Goal: Task Accomplishment & Management: Use online tool/utility

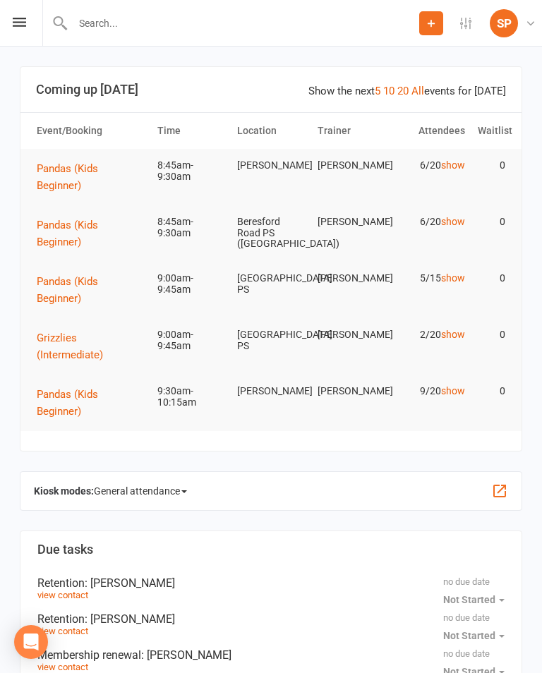
click at [17, 25] on icon at bounding box center [19, 22] width 13 height 9
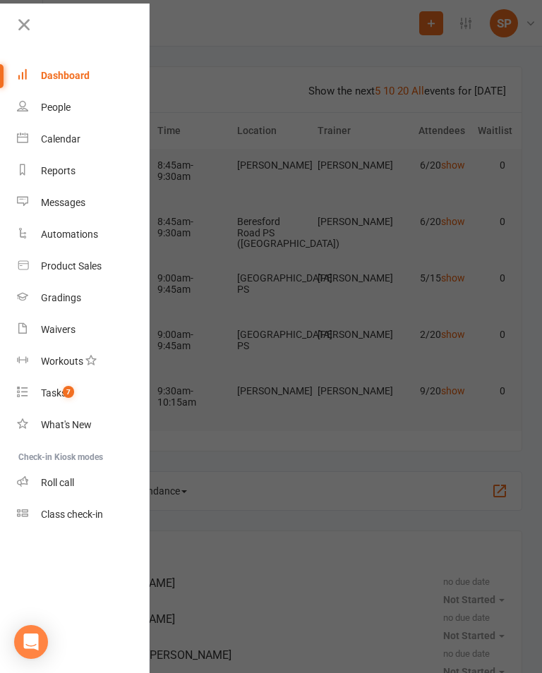
click at [68, 395] on span "7" at bounding box center [68, 392] width 11 height 12
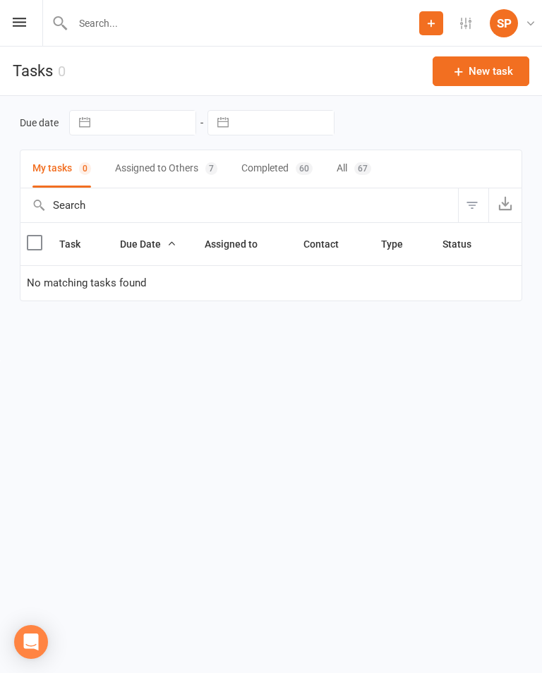
click at [13, 33] on div "Prospect Member Non-attending contact Task Add Settings Membership Plans Event …" at bounding box center [271, 23] width 542 height 47
click at [31, 24] on div "Prospect Member Non-attending contact Task Add Settings Membership Plans Event …" at bounding box center [271, 23] width 542 height 47
click at [18, 26] on icon at bounding box center [19, 22] width 13 height 9
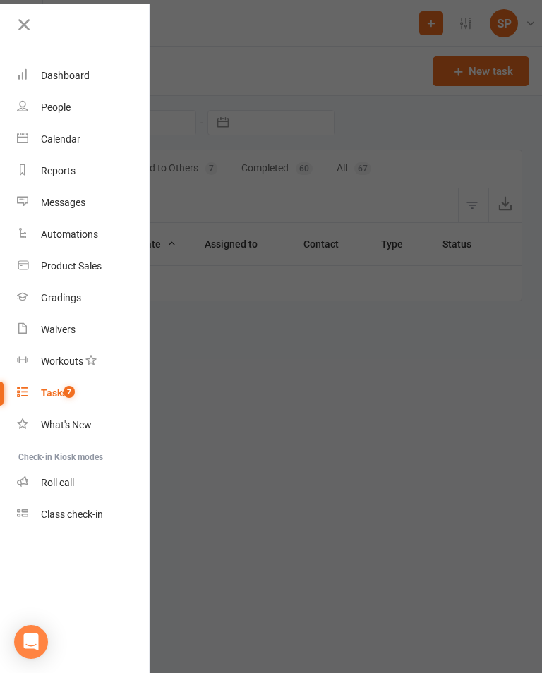
click at [108, 515] on link "Class check-in" at bounding box center [83, 515] width 133 height 32
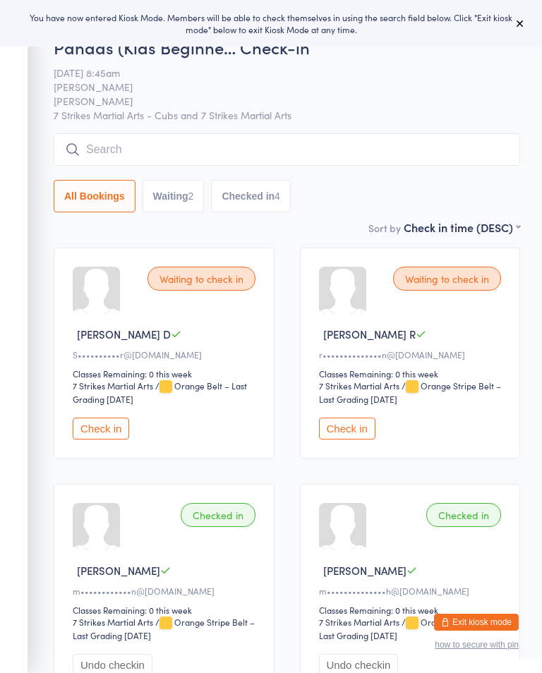
click at [525, 28] on icon at bounding box center [519, 23] width 11 height 11
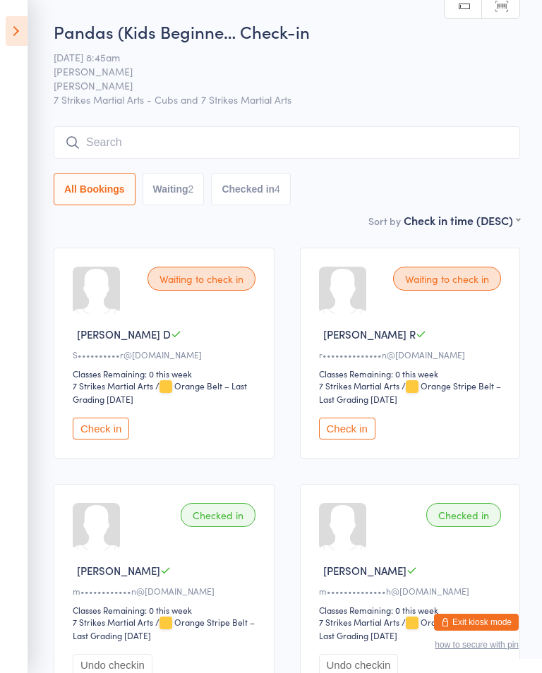
click at [24, 25] on icon at bounding box center [17, 31] width 22 height 30
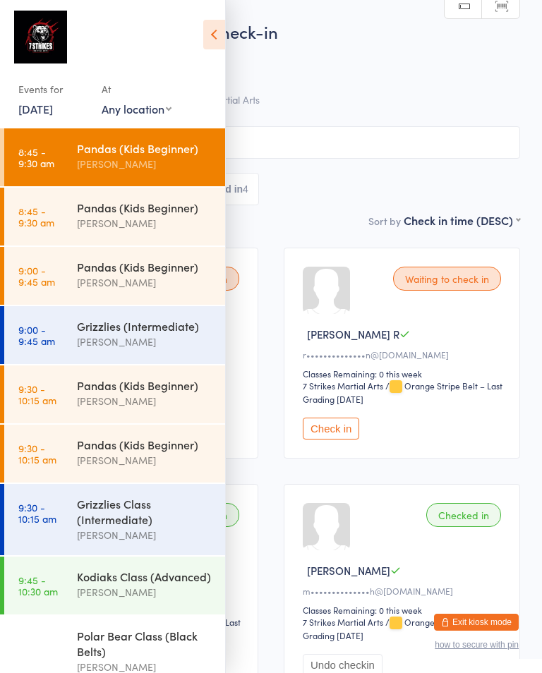
click at [147, 459] on div "[PERSON_NAME]" at bounding box center [145, 460] width 136 height 16
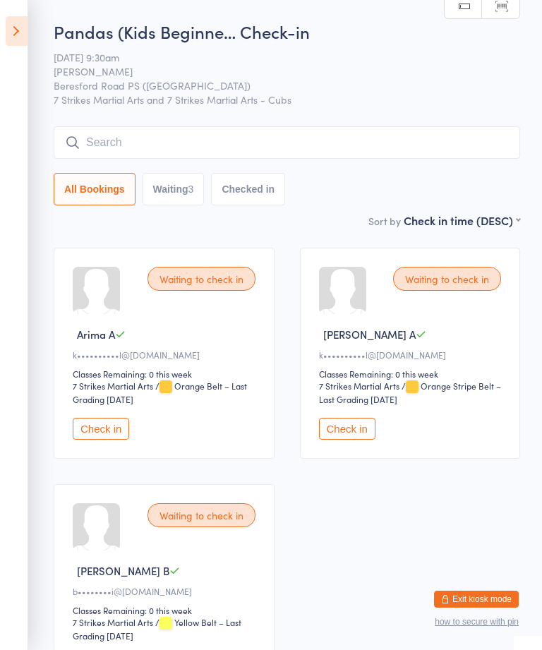
click at [505, 224] on select "First name (ASC) First name (DESC) Last name (ASC) Last name (DESC) Check in ti…" at bounding box center [462, 218] width 116 height 12
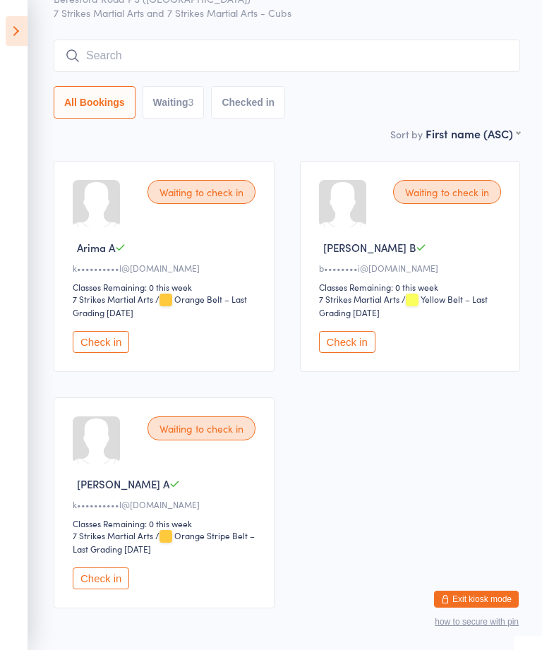
scroll to position [87, 0]
click at [185, 111] on button "Waiting 3" at bounding box center [174, 101] width 62 height 32
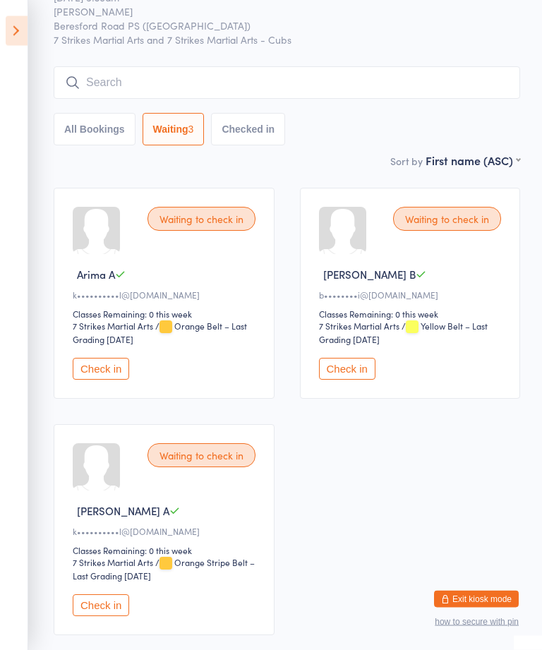
scroll to position [23, 0]
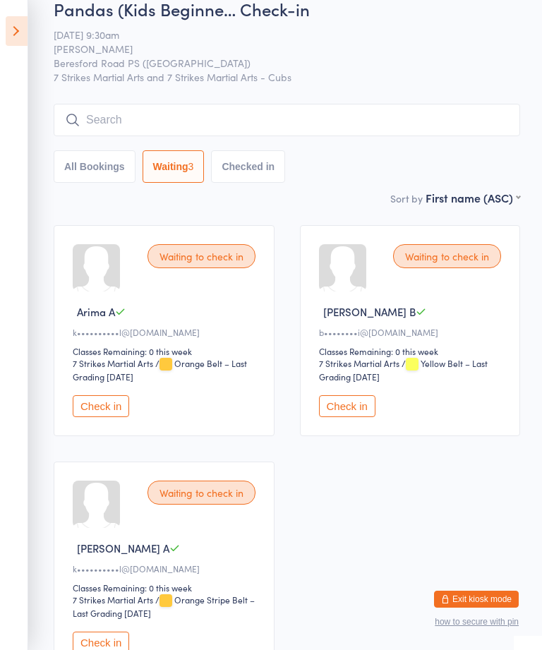
click at [382, 147] on div "All Bookings Waiting 3 Checked in" at bounding box center [287, 143] width 466 height 79
click at [388, 130] on input "search" at bounding box center [287, 120] width 466 height 32
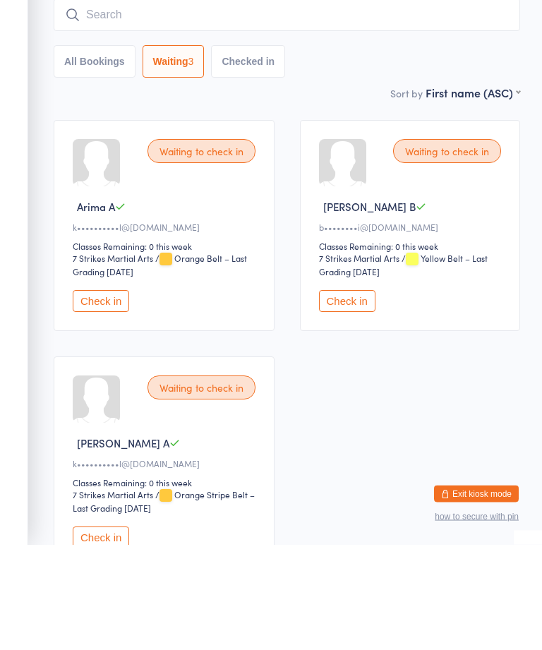
type input "H"
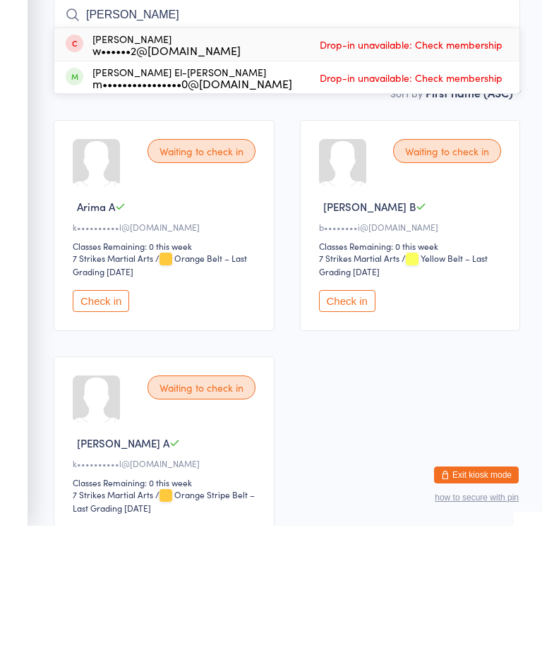
scroll to position [0, 0]
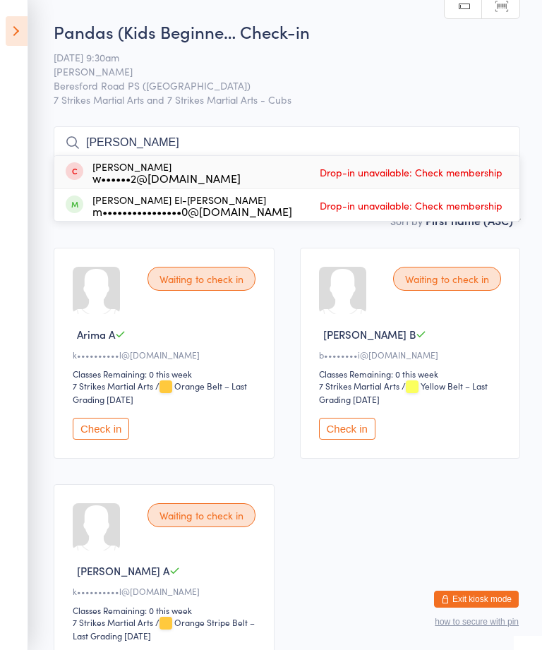
type input "Georg"
click at [422, 75] on span "[PERSON_NAME]" at bounding box center [276, 71] width 445 height 14
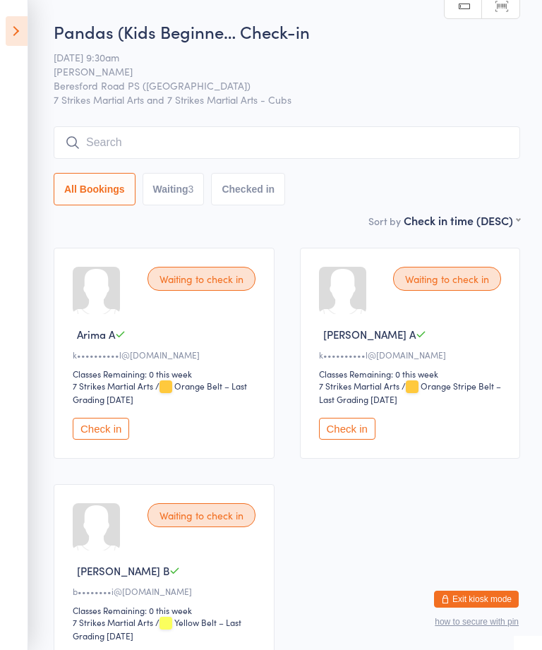
click at [20, 33] on icon at bounding box center [17, 31] width 22 height 30
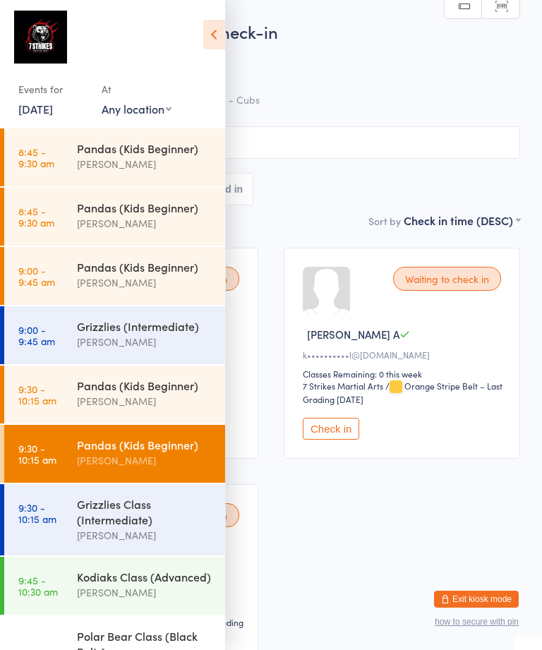
click at [151, 452] on div "Pandas (Kids Beginner)" at bounding box center [145, 445] width 136 height 16
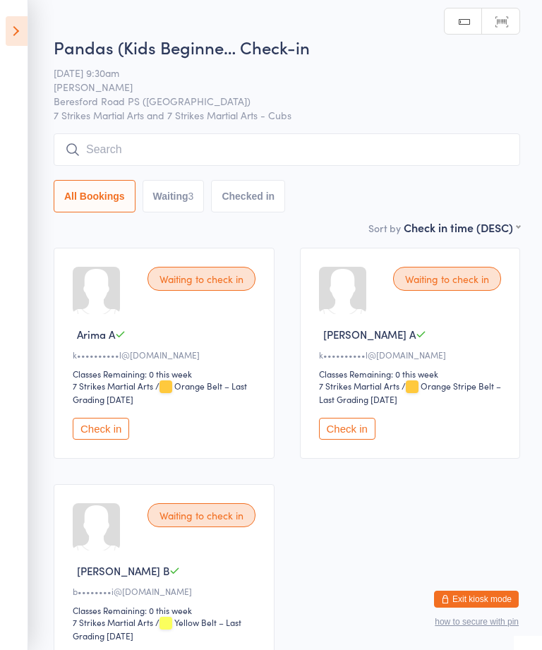
click at [20, 32] on icon at bounding box center [17, 31] width 22 height 30
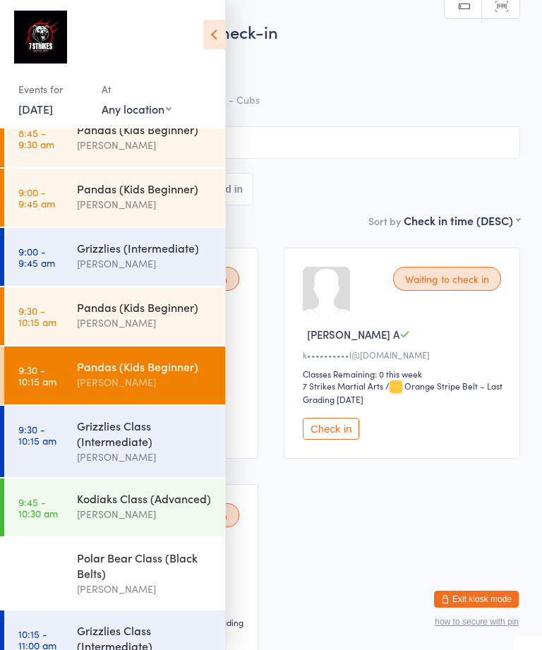
scroll to position [97, 0]
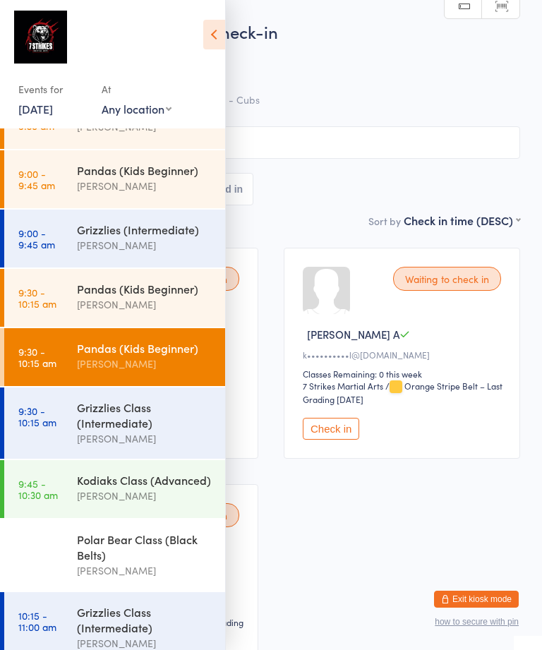
click at [140, 434] on div "[PERSON_NAME]" at bounding box center [145, 438] width 136 height 16
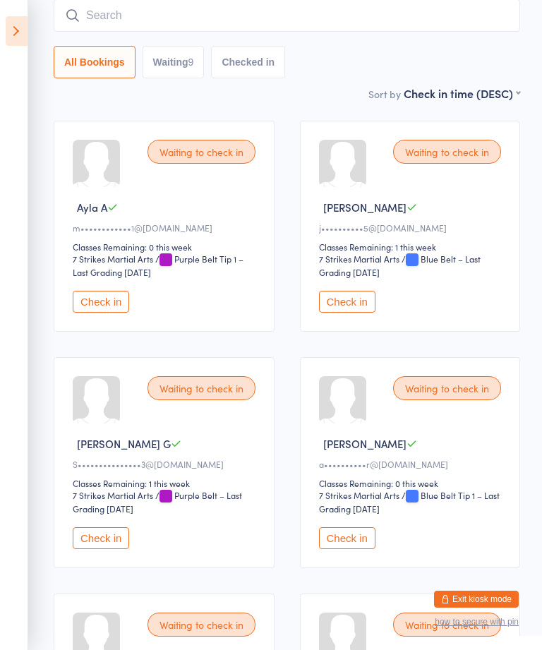
scroll to position [131, 0]
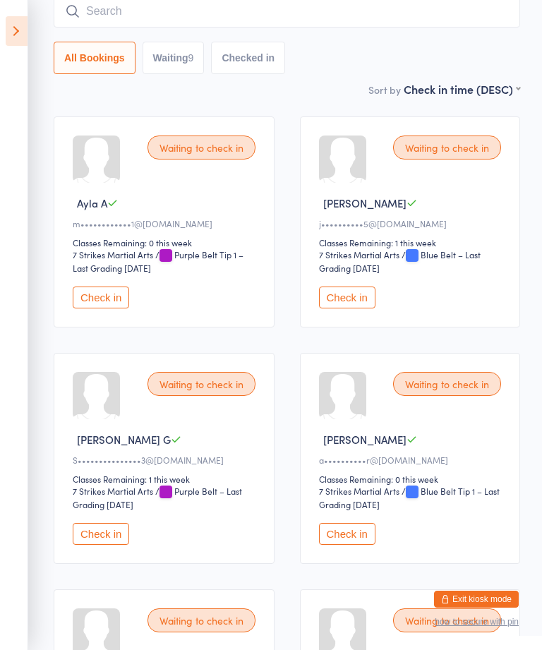
click at [485, 93] on select "First name (ASC) First name (DESC) Last name (ASC) Last name (DESC) Check in ti…" at bounding box center [462, 87] width 116 height 12
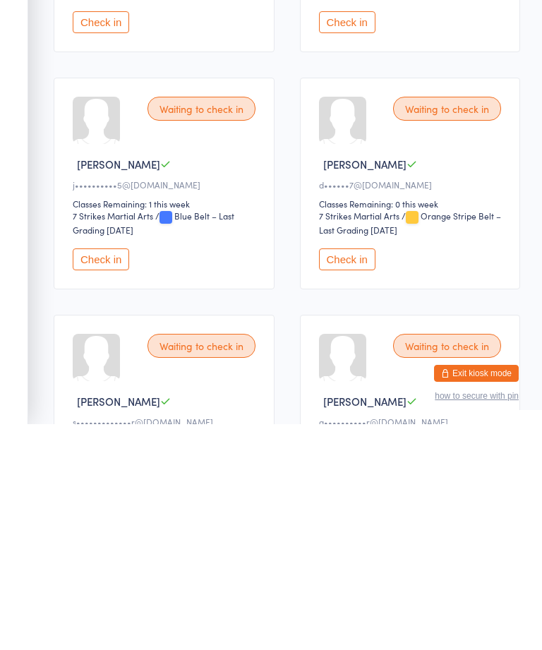
click at [112, 474] on button "Check in" at bounding box center [101, 485] width 56 height 22
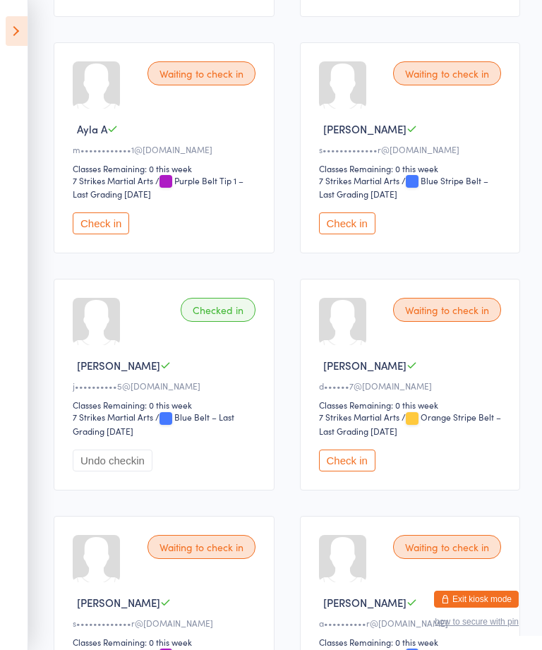
scroll to position [440, 0]
click at [104, 236] on button "Check in" at bounding box center [101, 225] width 56 height 22
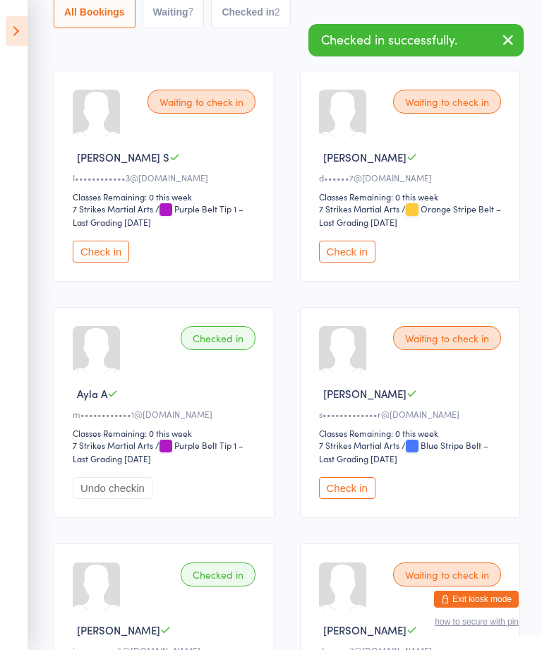
scroll to position [176, 0]
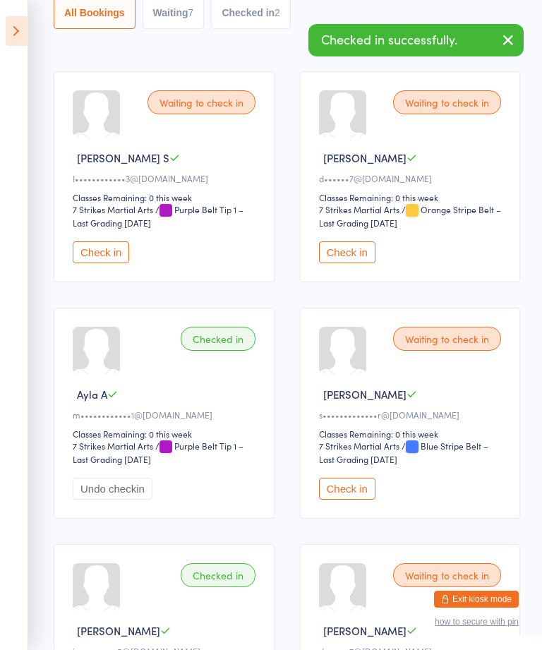
click at [363, 263] on button "Check in" at bounding box center [347, 252] width 56 height 22
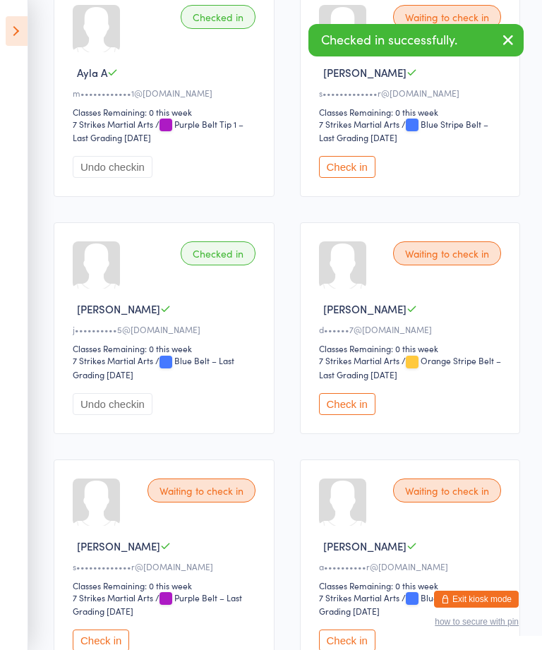
scroll to position [503, 0]
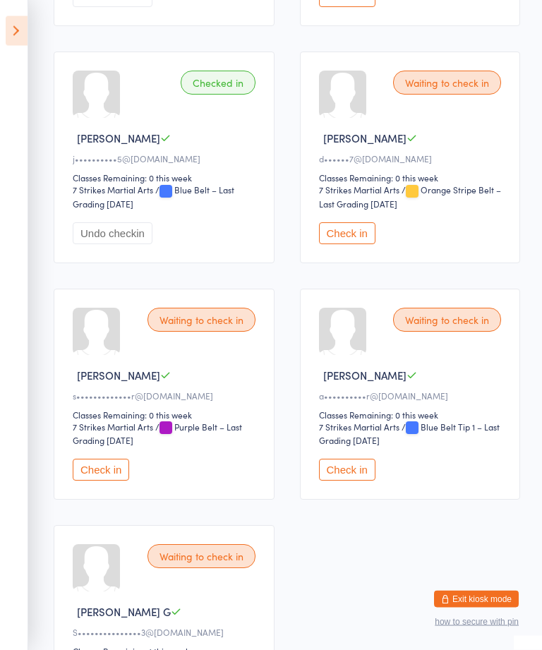
click at [361, 245] on button "Check in" at bounding box center [347, 234] width 56 height 22
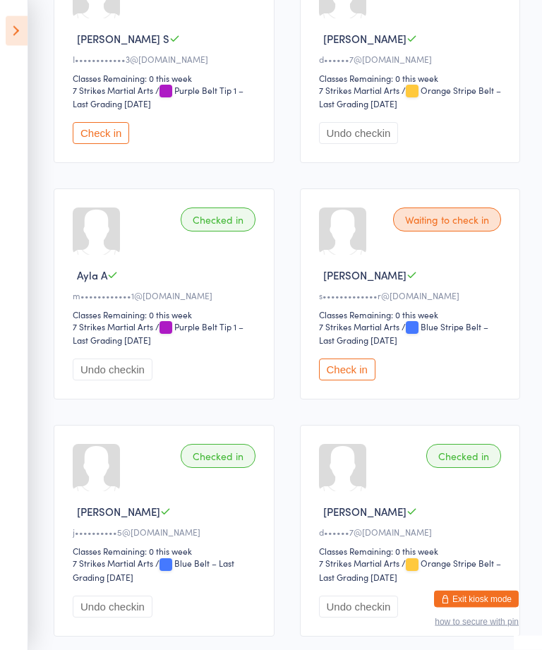
scroll to position [307, 0]
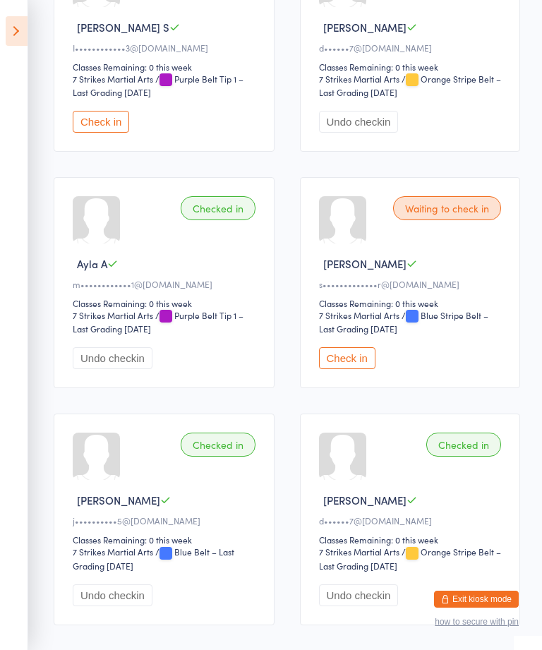
click at [351, 369] on button "Check in" at bounding box center [347, 358] width 56 height 22
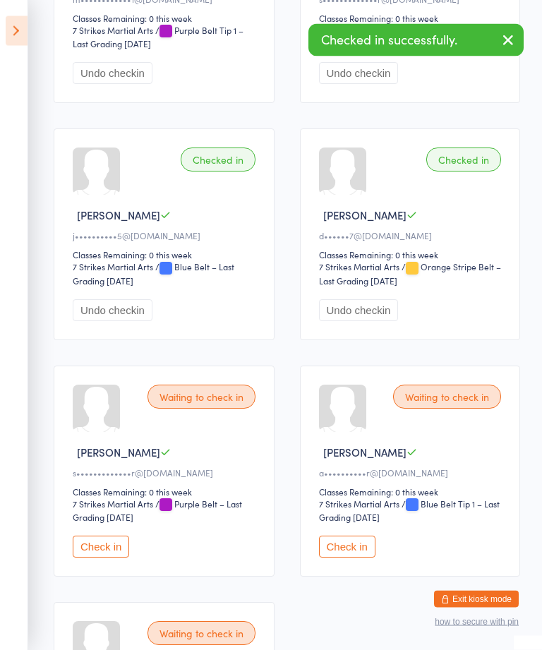
scroll to position [592, 0]
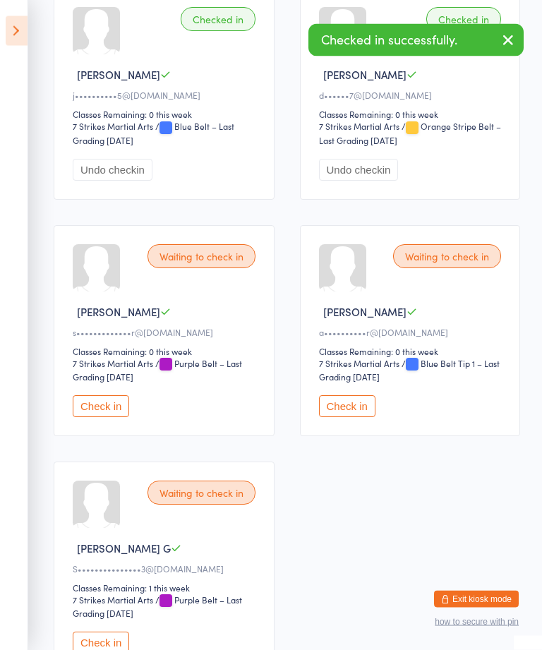
click at [109, 418] on button "Check in" at bounding box center [101, 407] width 56 height 22
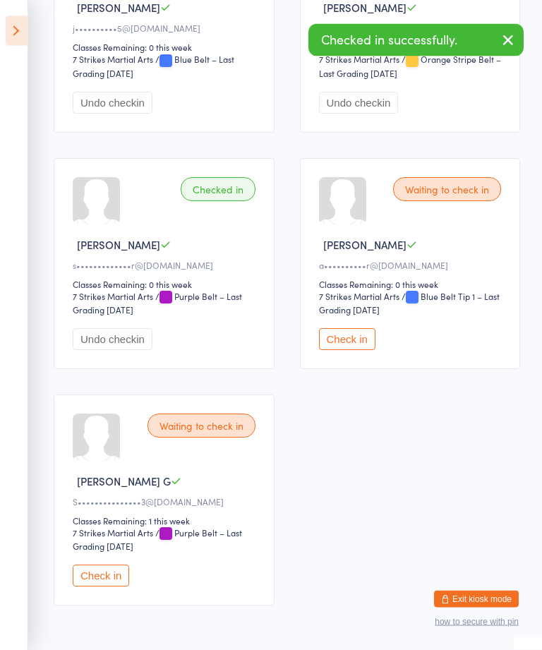
scroll to position [799, 0]
click at [94, 586] on button "Check in" at bounding box center [101, 575] width 56 height 22
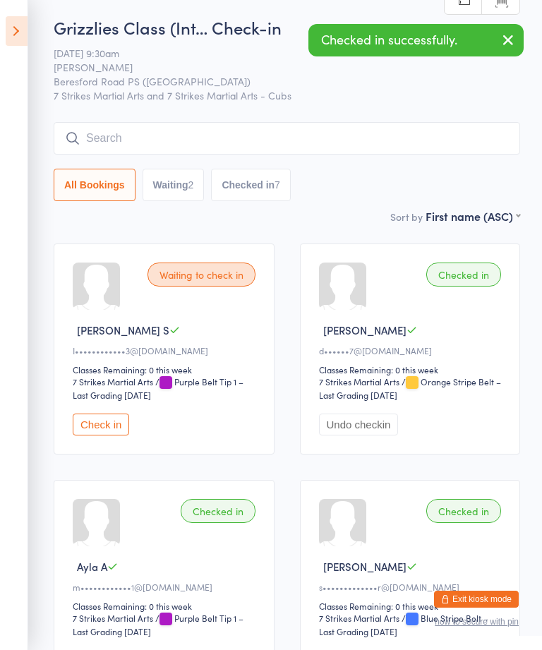
scroll to position [0, 0]
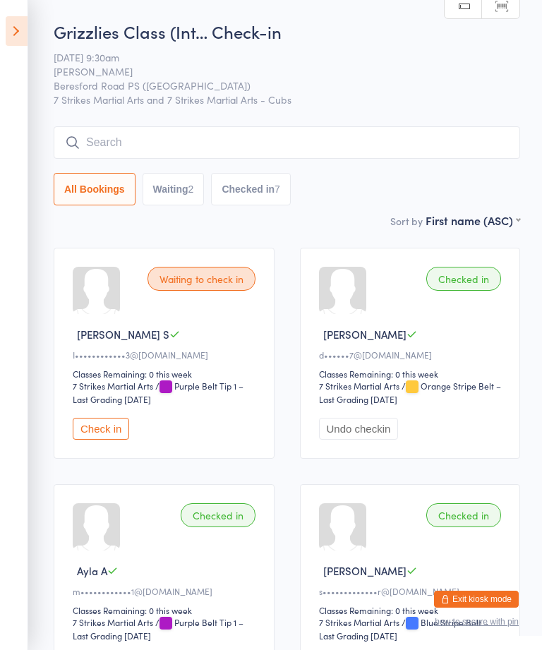
click at [298, 141] on input "search" at bounding box center [287, 142] width 466 height 32
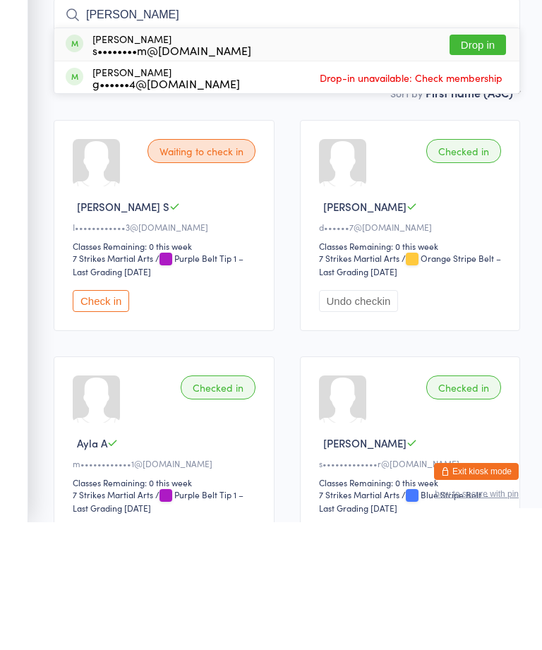
type input "Hemil"
click at [495, 162] on button "Drop in" at bounding box center [477, 172] width 56 height 20
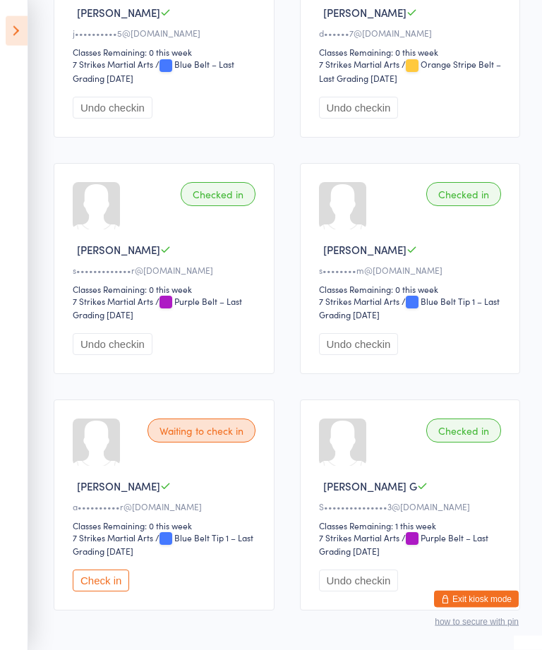
scroll to position [792, 0]
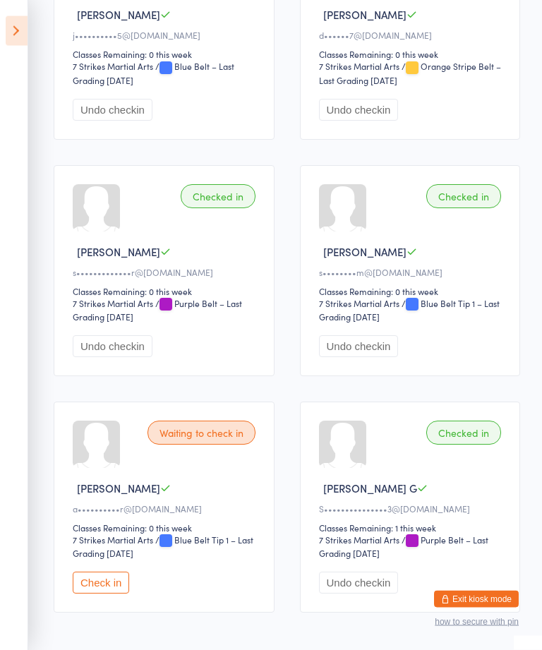
click at [113, 594] on button "Check in" at bounding box center [101, 583] width 56 height 22
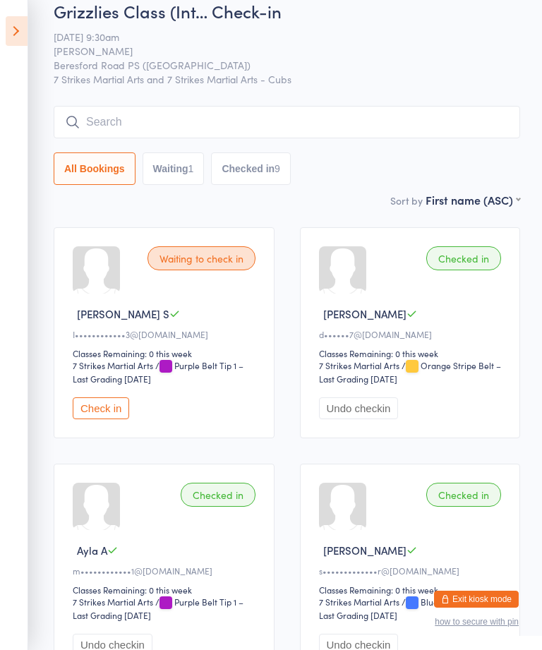
scroll to position [0, 0]
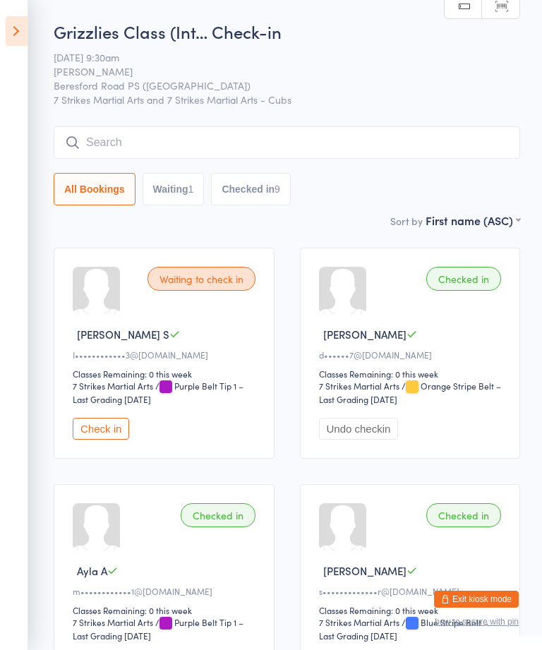
click at [177, 200] on button "Waiting 1" at bounding box center [174, 189] width 62 height 32
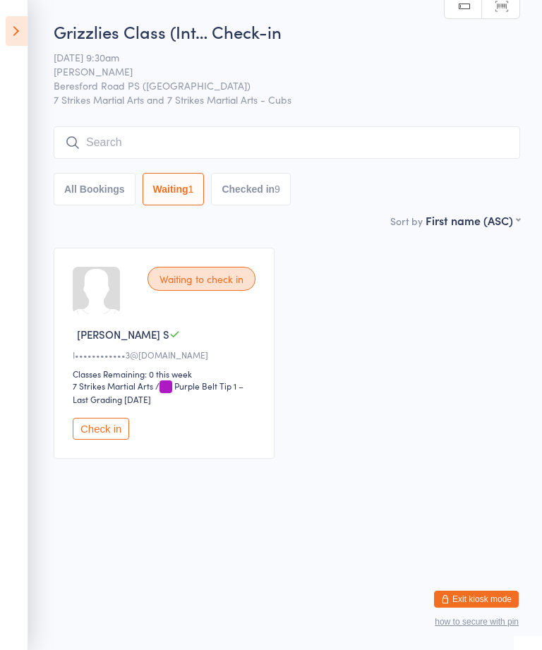
click at [99, 193] on button "All Bookings" at bounding box center [95, 189] width 82 height 32
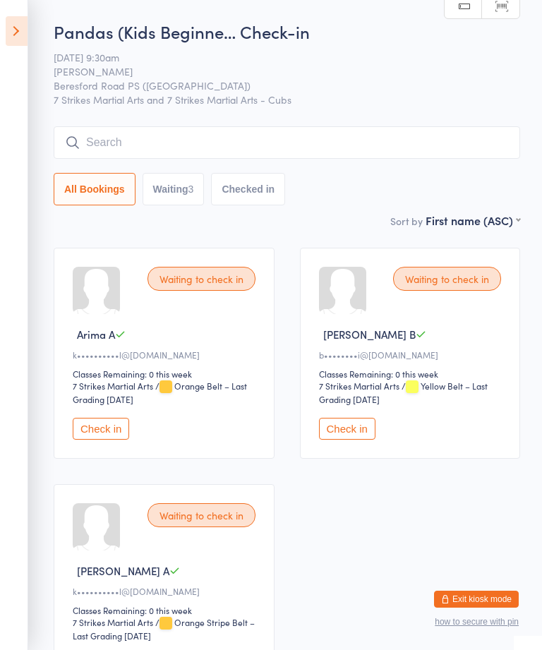
click at [113, 425] on button "Check in" at bounding box center [101, 429] width 56 height 22
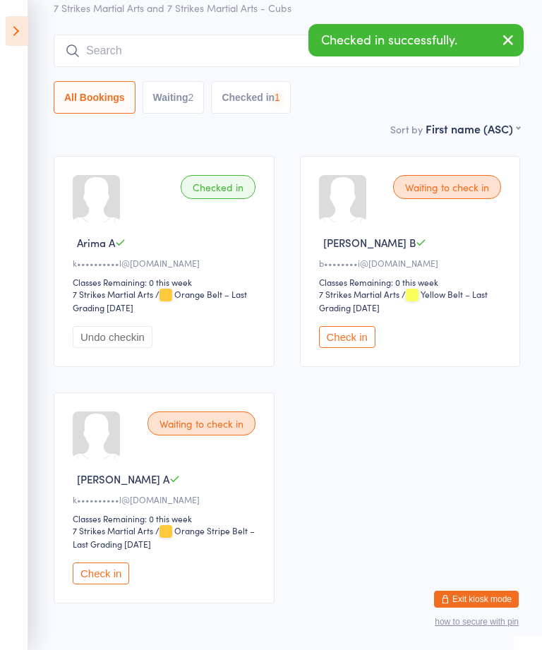
scroll to position [104, 0]
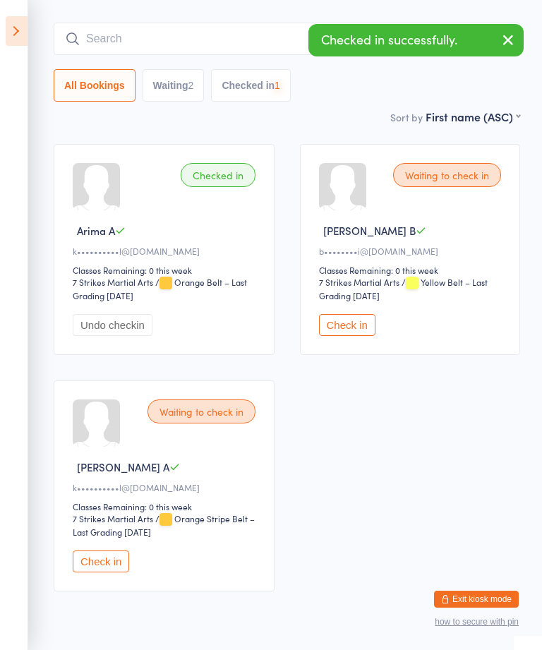
click at [102, 572] on button "Check in" at bounding box center [101, 561] width 56 height 22
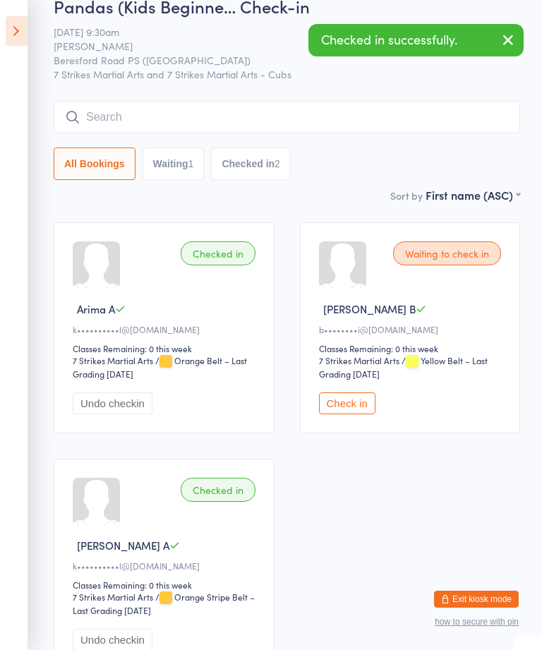
click at [191, 121] on input "search" at bounding box center [287, 117] width 466 height 32
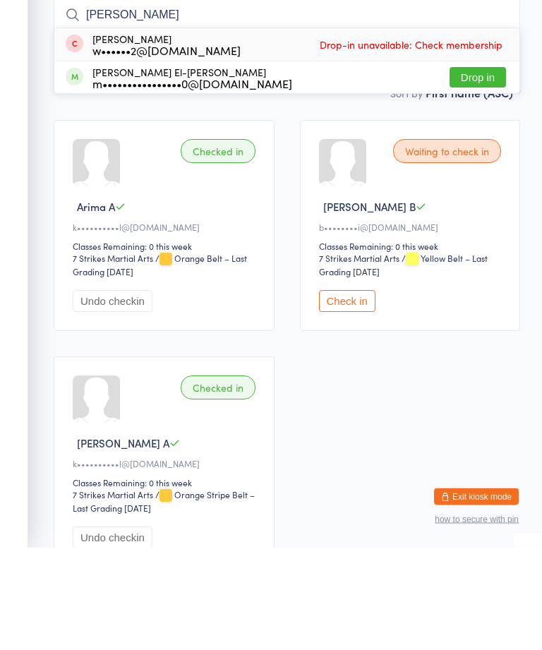
type input "Georg"
click at [485, 170] on button "Drop in" at bounding box center [477, 180] width 56 height 20
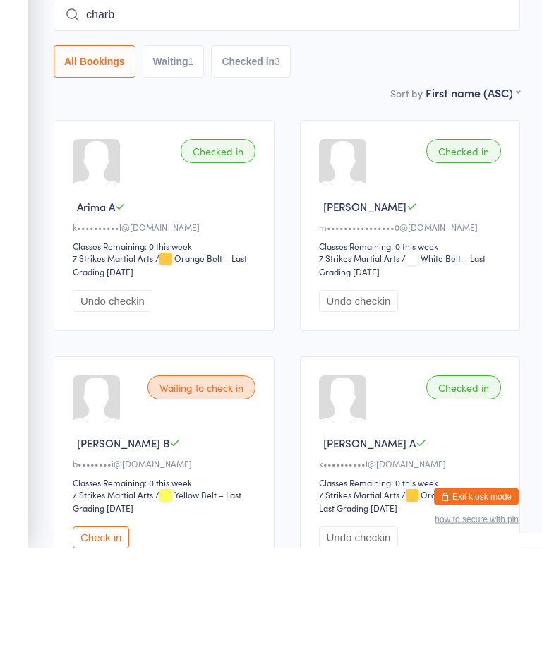
type input "charbe"
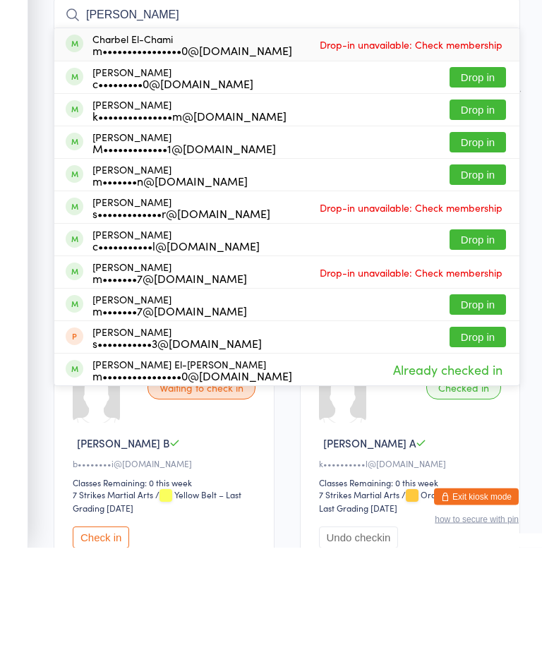
scroll to position [128, 0]
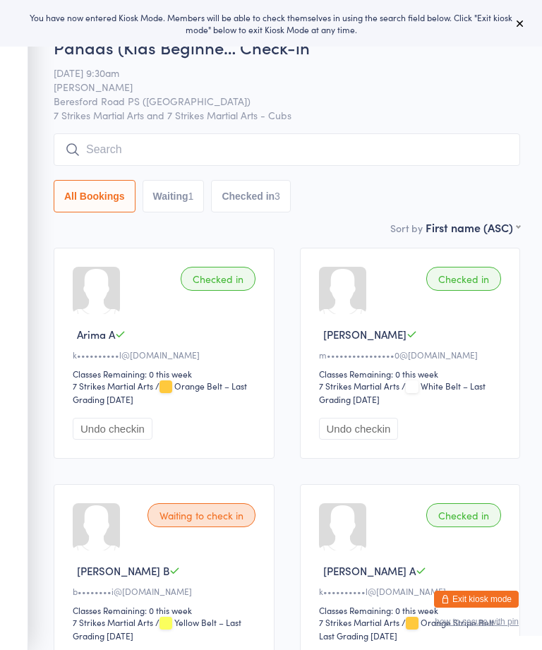
click at [378, 147] on input "search" at bounding box center [287, 149] width 466 height 32
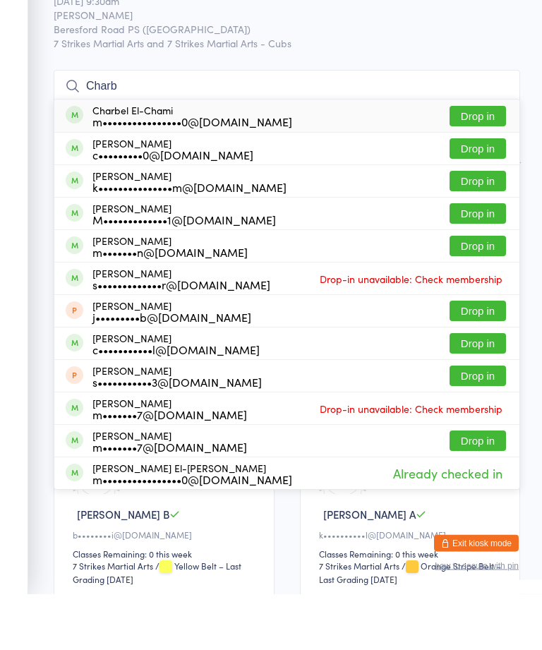
type input "Charb"
click at [490, 162] on button "Drop in" at bounding box center [477, 172] width 56 height 20
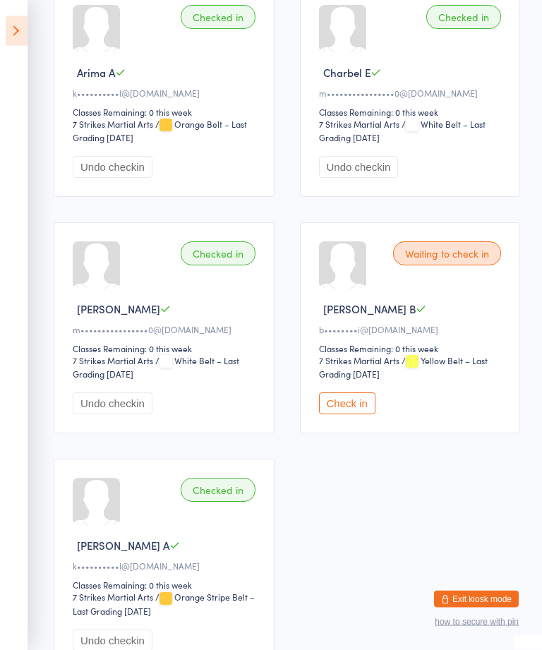
click at [349, 415] on button "Check in" at bounding box center [347, 404] width 56 height 22
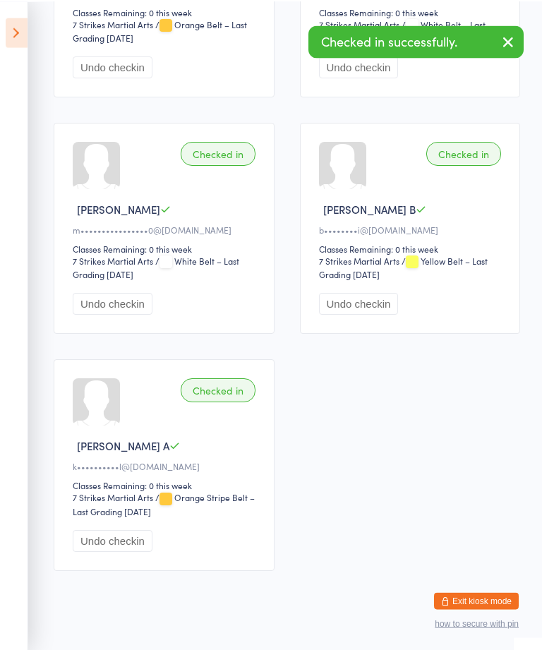
scroll to position [0, 0]
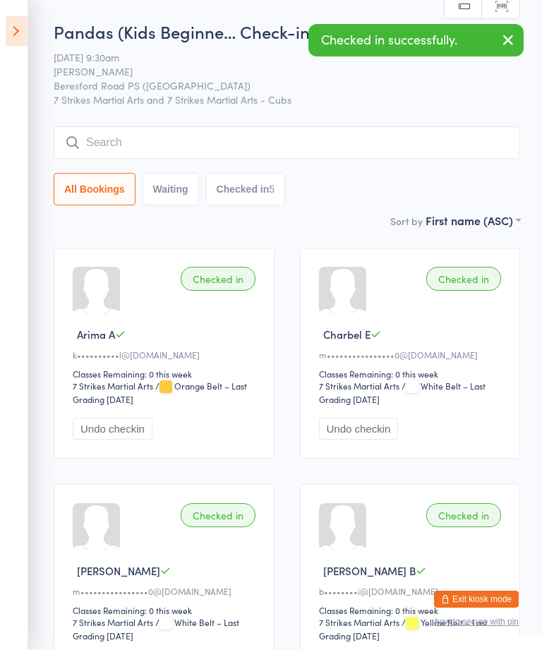
click at [25, 37] on icon at bounding box center [17, 31] width 22 height 30
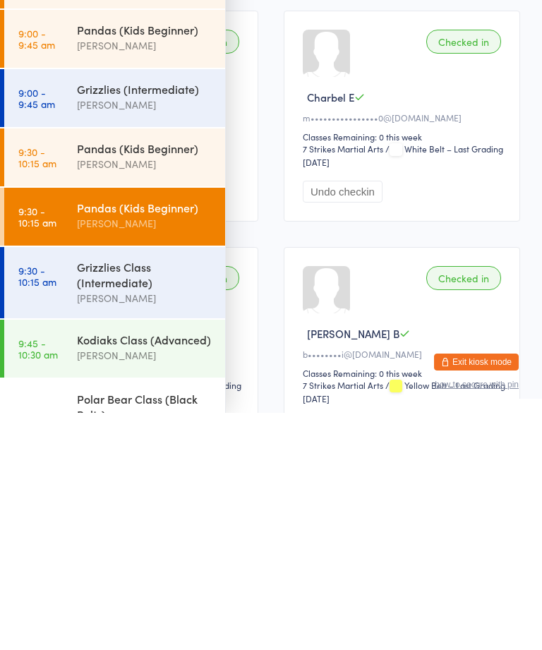
scroll to position [363, 0]
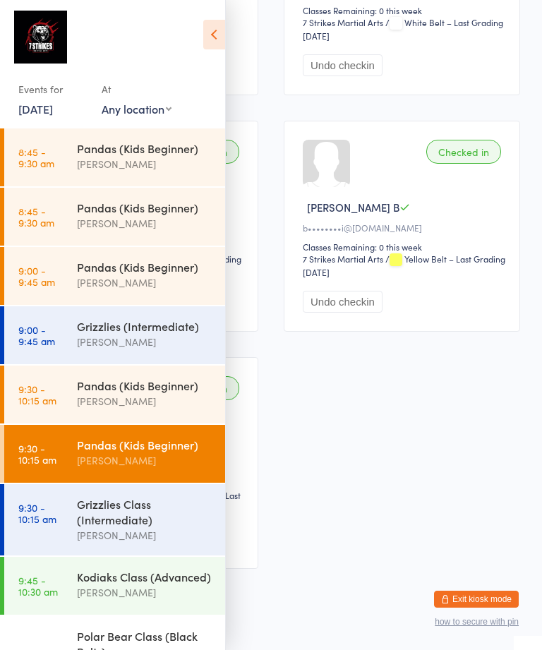
click at [481, 608] on button "Exit kiosk mode" at bounding box center [476, 599] width 85 height 17
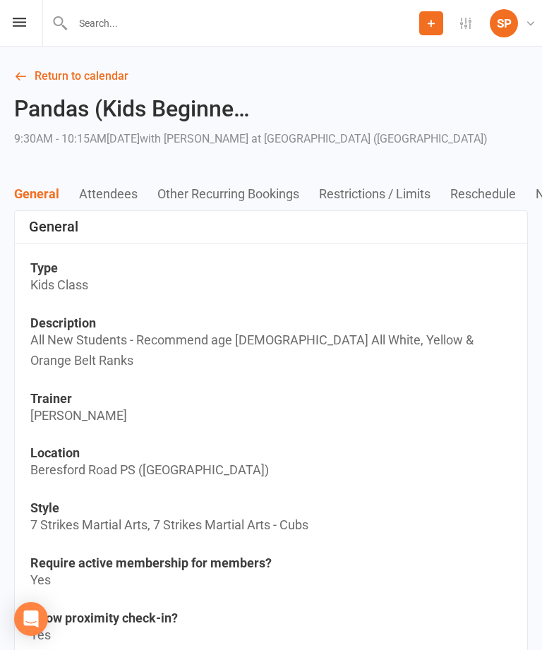
click at [18, 25] on icon at bounding box center [19, 22] width 13 height 9
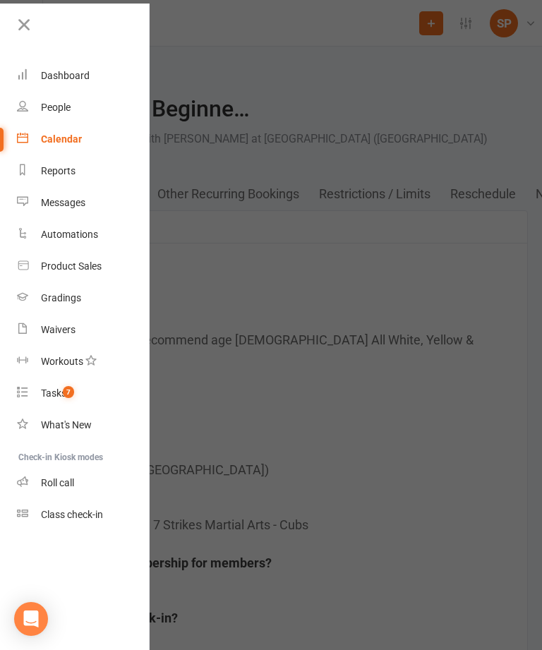
click at [85, 490] on link "Roll call" at bounding box center [83, 483] width 133 height 32
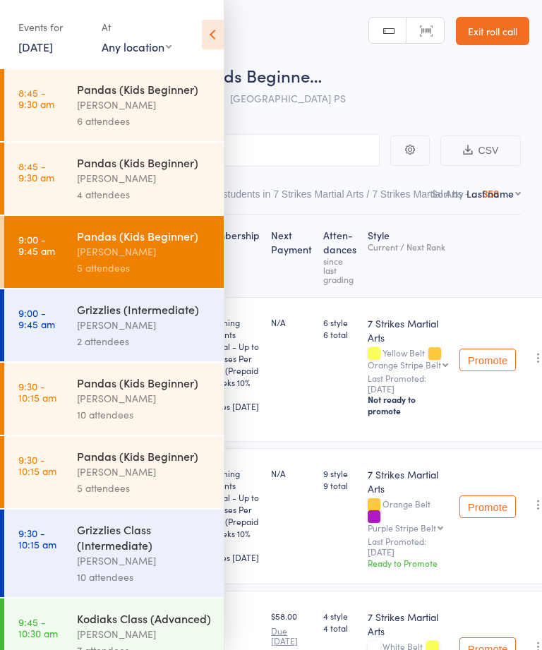
click at [150, 53] on select "Any location [GEOGRAPHIC_DATA] [GEOGRAPHIC_DATA][PERSON_NAME] [GEOGRAPHIC_DATA]…" at bounding box center [137, 47] width 70 height 16
select select "3"
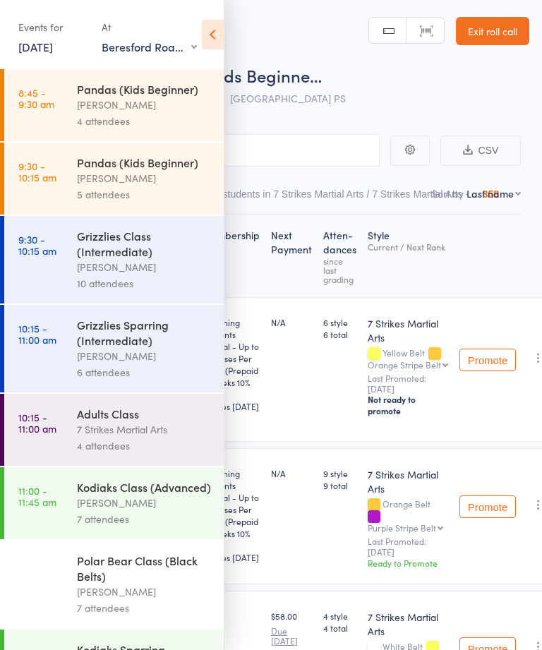
click at [168, 256] on div "Grizzlies Class (Intermediate)" at bounding box center [144, 243] width 135 height 31
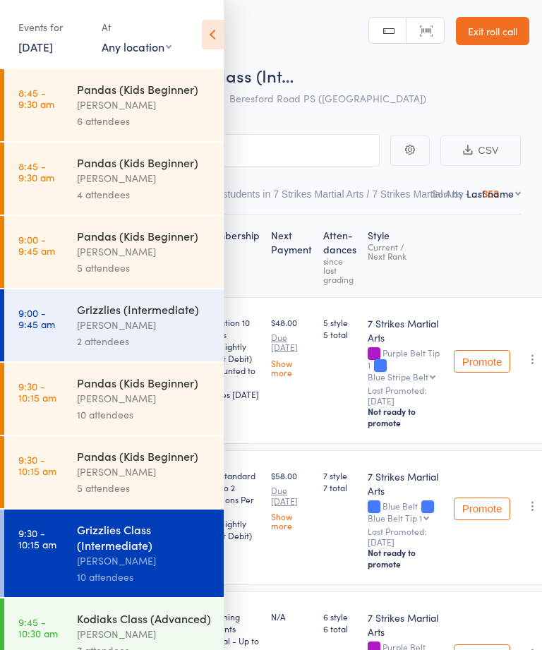
click at [221, 22] on icon at bounding box center [213, 35] width 22 height 30
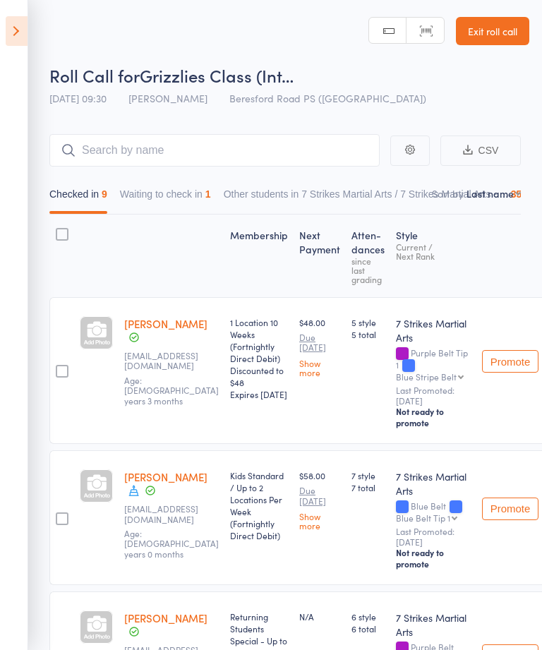
click at [193, 205] on button "Waiting to check in 1" at bounding box center [165, 197] width 91 height 32
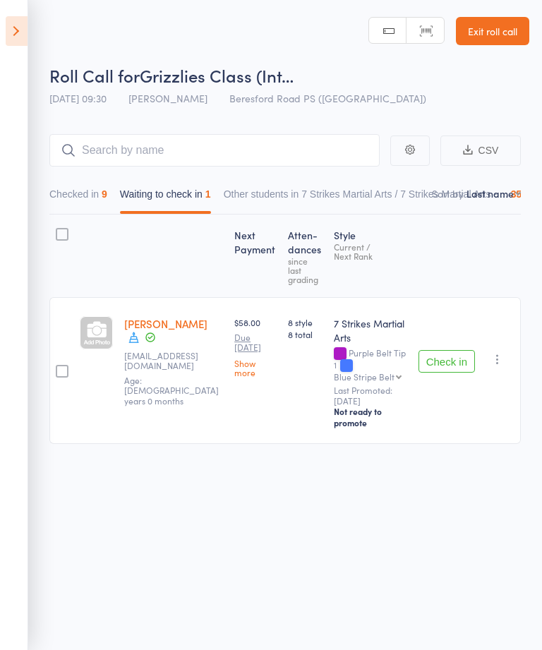
click at [24, 33] on icon at bounding box center [17, 31] width 22 height 30
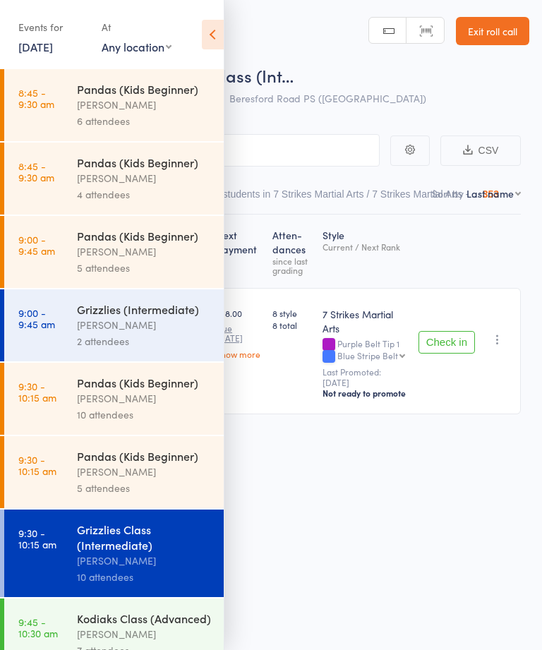
click at [159, 474] on div "[PERSON_NAME]" at bounding box center [144, 472] width 135 height 16
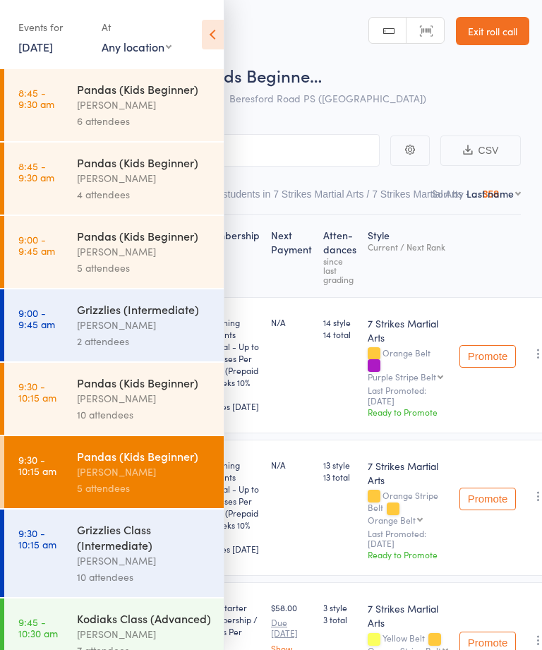
click at [204, 42] on icon at bounding box center [213, 35] width 22 height 30
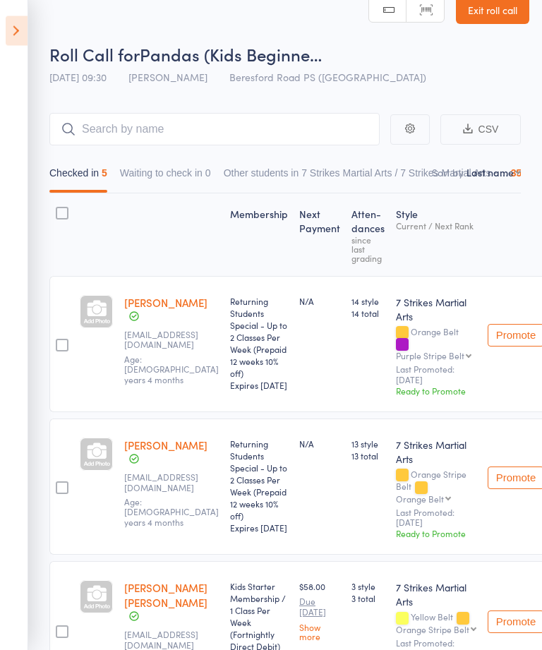
scroll to position [11, 0]
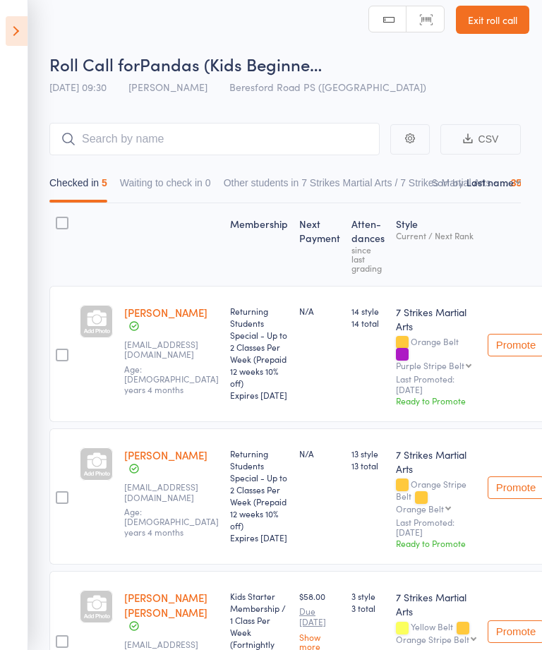
click at [12, 32] on icon at bounding box center [17, 31] width 22 height 30
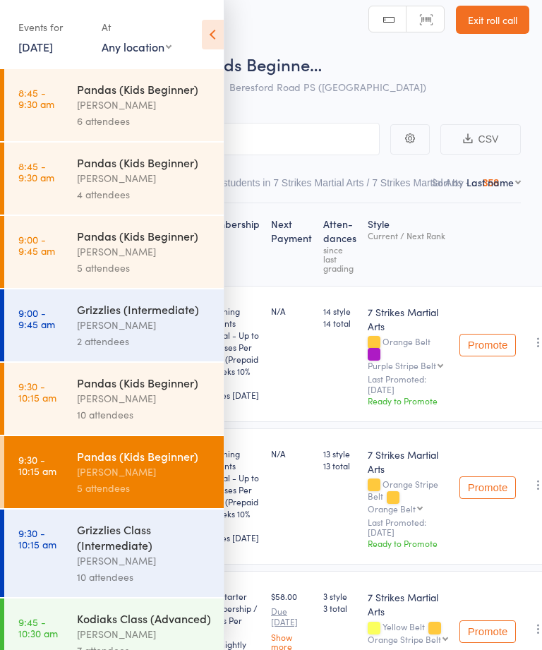
click at [164, 552] on div "Grizzlies Class (Intermediate)" at bounding box center [144, 536] width 135 height 31
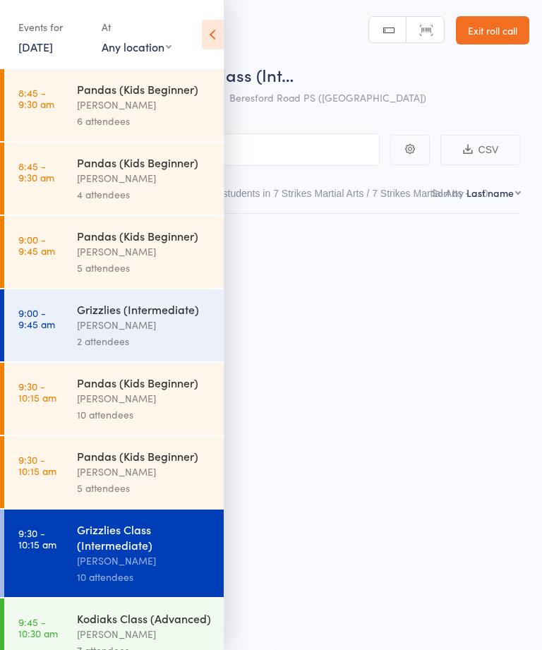
scroll to position [10, 0]
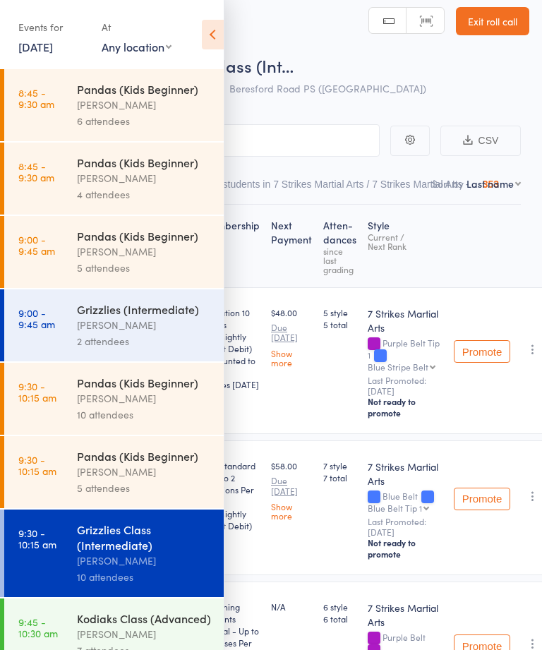
click at [219, 23] on icon at bounding box center [213, 35] width 22 height 30
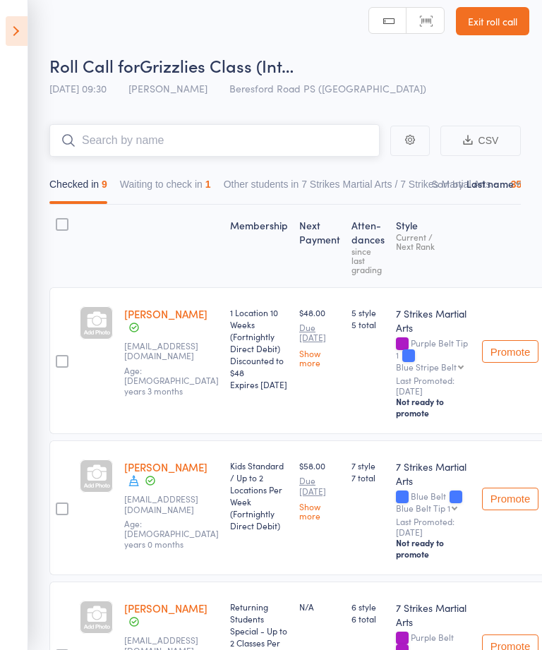
click at [290, 143] on input "search" at bounding box center [214, 140] width 330 height 32
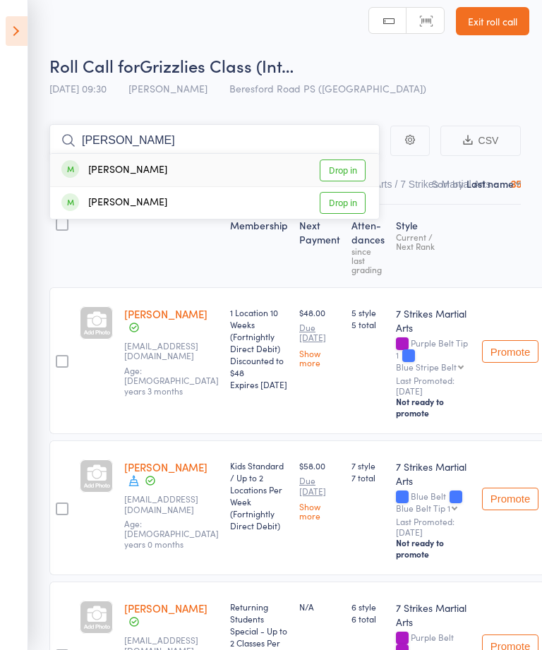
type input "[PERSON_NAME]"
click at [358, 172] on link "Drop in" at bounding box center [343, 170] width 46 height 22
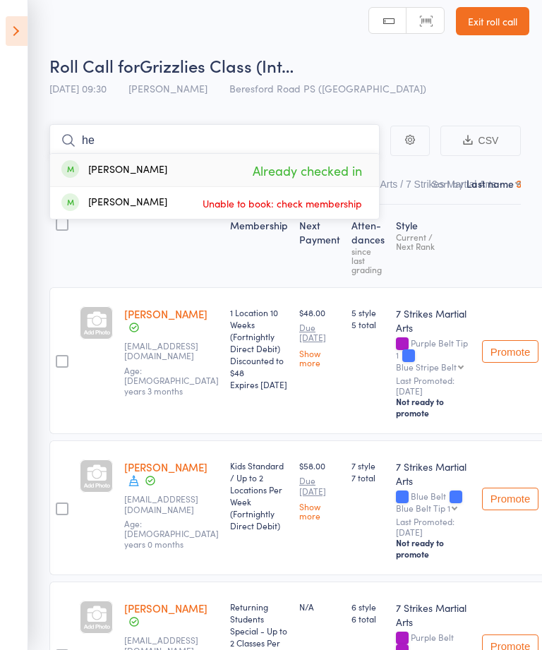
type input "h"
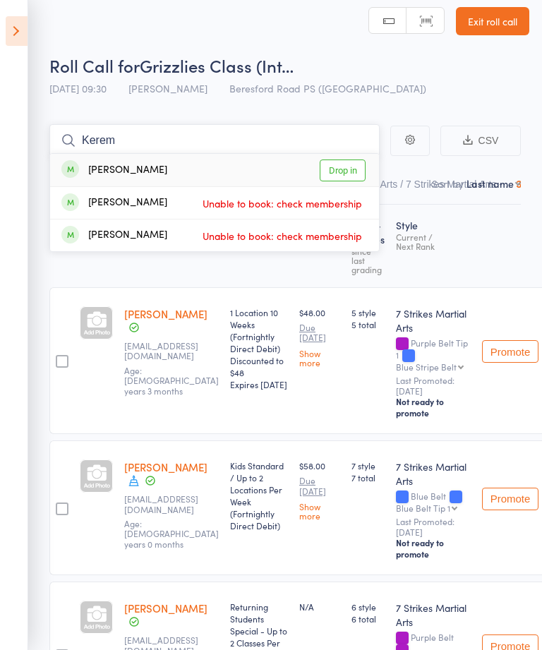
type input "Kerem"
click at [350, 174] on link "Drop in" at bounding box center [343, 170] width 46 height 22
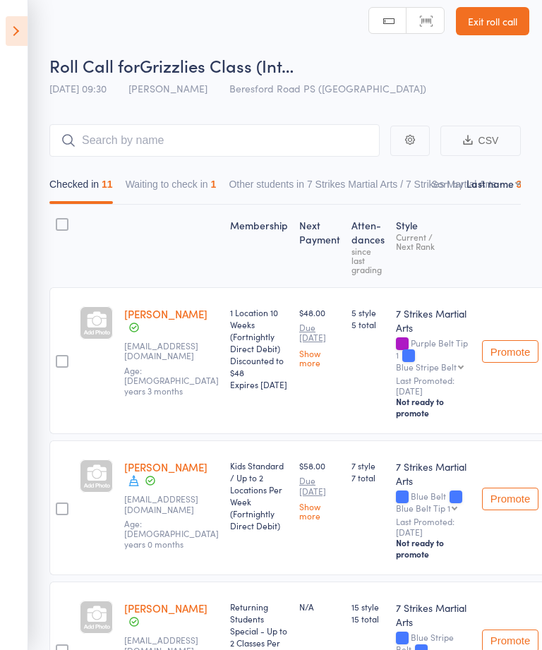
click at [14, 34] on icon at bounding box center [17, 31] width 22 height 30
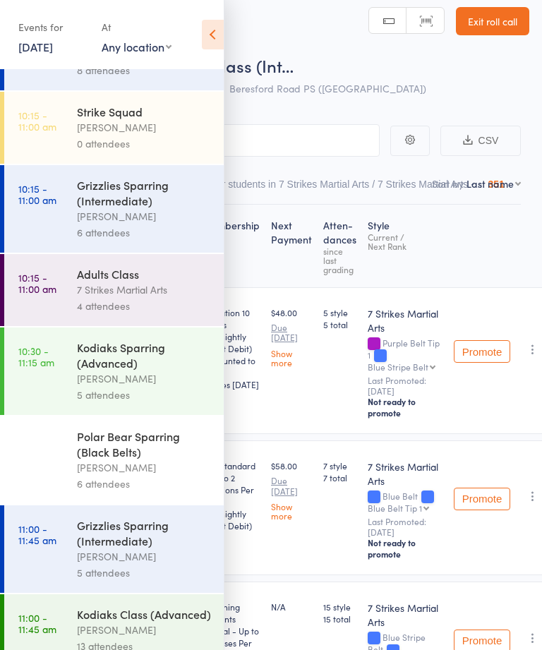
scroll to position [757, 0]
click at [137, 298] on div "7 Strikes Martial Arts" at bounding box center [144, 290] width 135 height 16
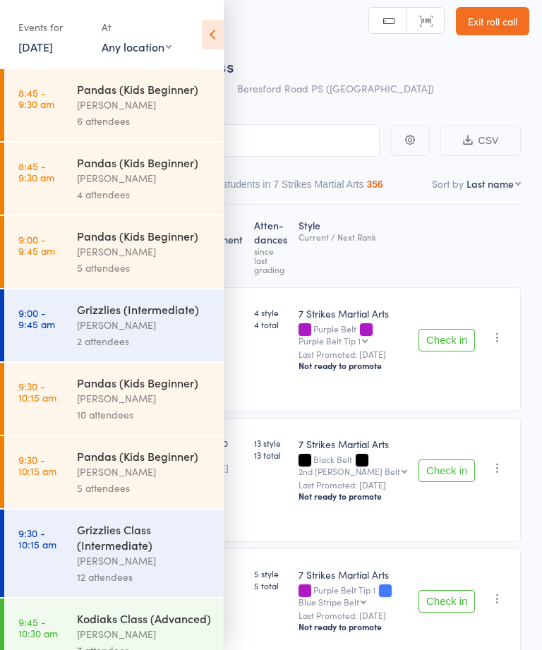
click at [214, 37] on icon at bounding box center [213, 35] width 22 height 30
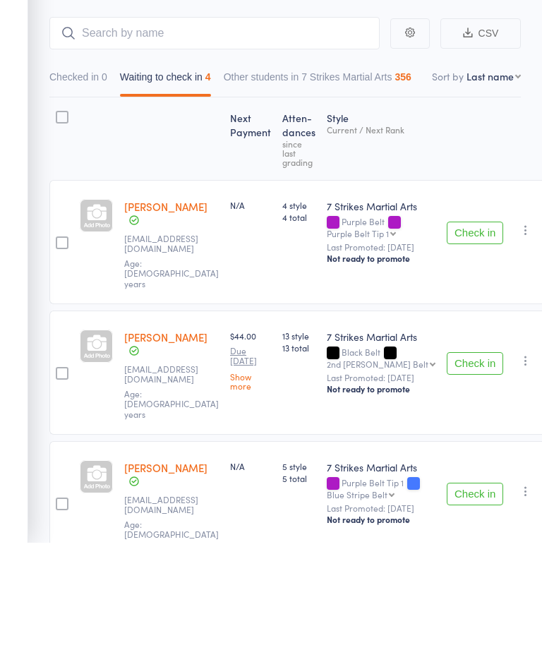
scroll to position [138, 0]
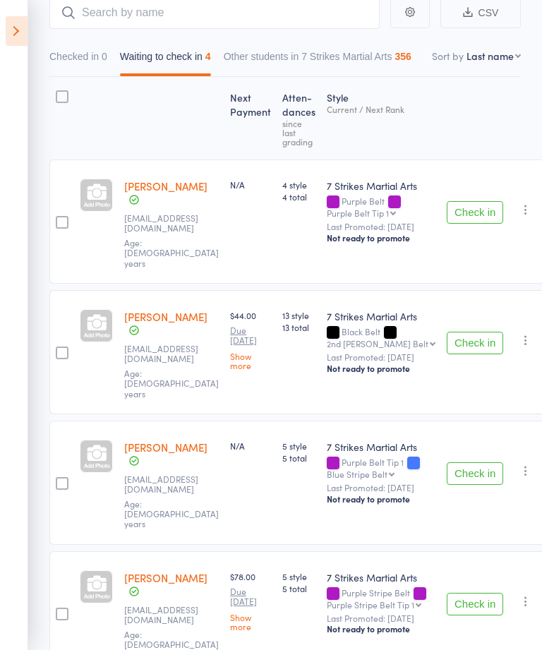
click at [461, 332] on button "Check in" at bounding box center [475, 343] width 56 height 23
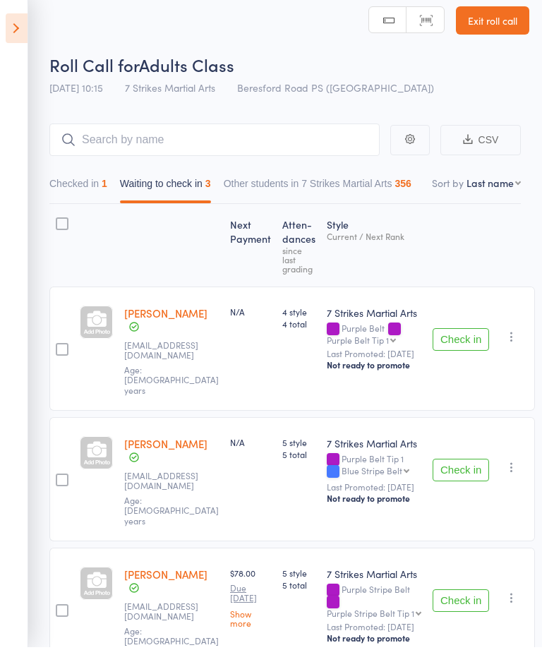
scroll to position [0, 0]
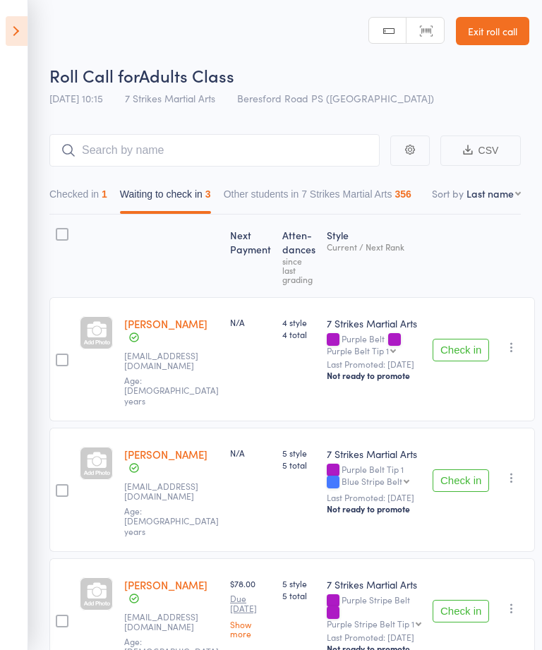
click at [463, 469] on button "Check in" at bounding box center [461, 480] width 56 height 23
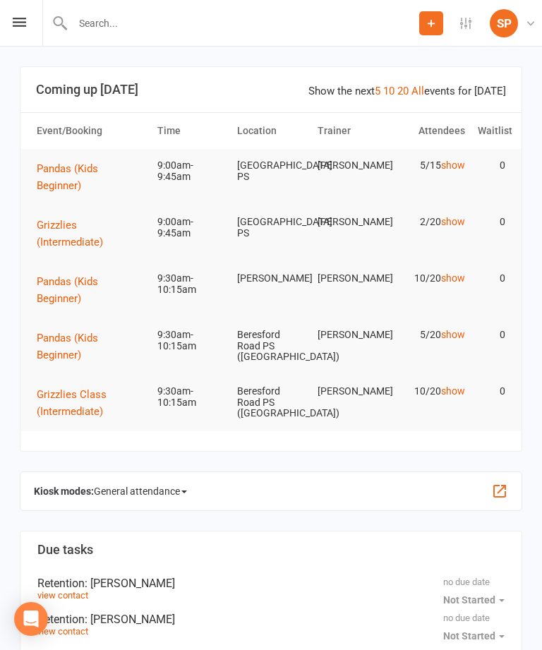
click at [16, 25] on icon at bounding box center [19, 22] width 13 height 9
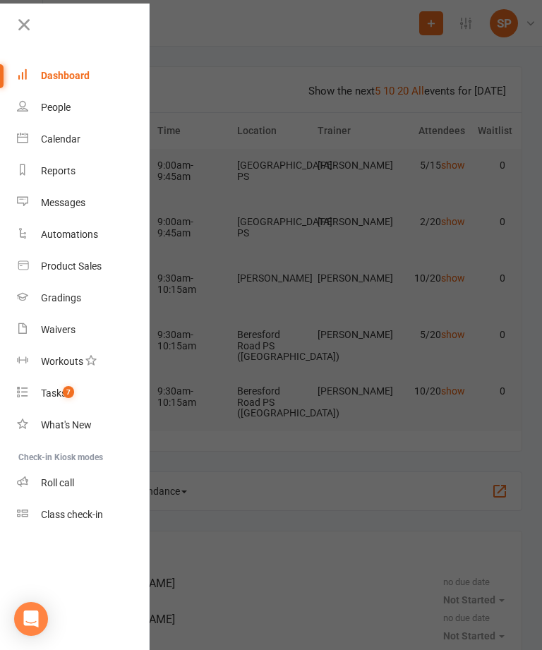
click at [69, 474] on link "Roll call" at bounding box center [83, 483] width 133 height 32
